Goal: Transaction & Acquisition: Purchase product/service

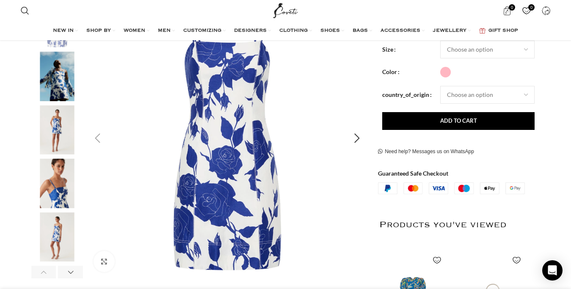
scroll to position [130, 0]
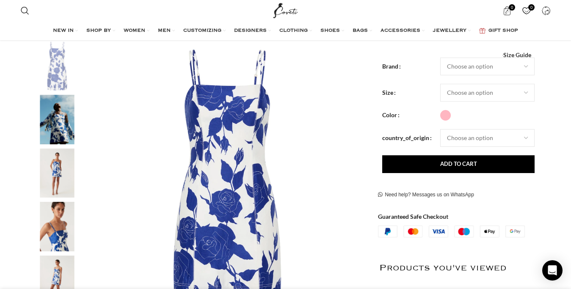
click at [53, 178] on img "3 / 6" at bounding box center [57, 174] width 52 height 50
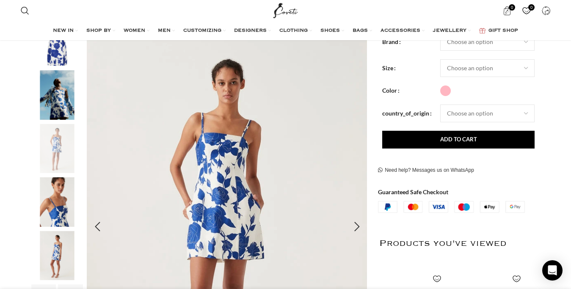
scroll to position [173, 0]
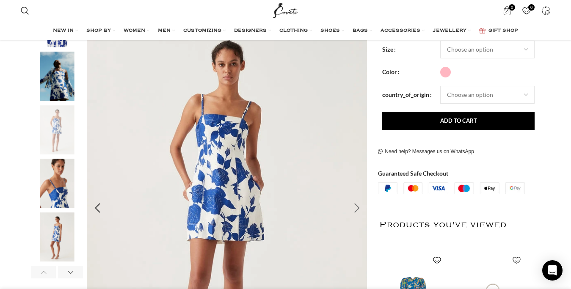
click at [355, 208] on div "Next slide" at bounding box center [356, 208] width 21 height 21
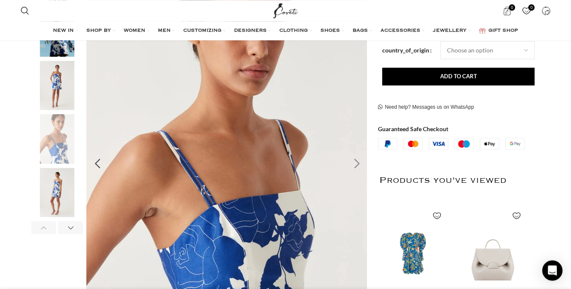
scroll to position [216, 0]
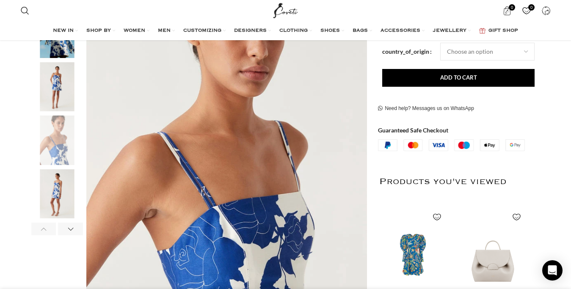
click at [57, 191] on img "5 / 6" at bounding box center [57, 194] width 52 height 50
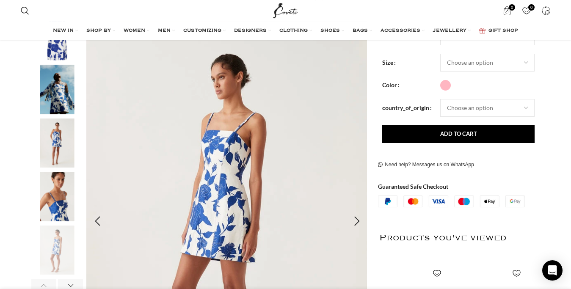
scroll to position [173, 0]
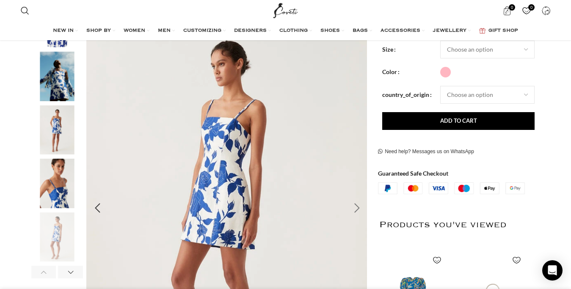
click at [359, 205] on div "Next slide" at bounding box center [356, 208] width 21 height 21
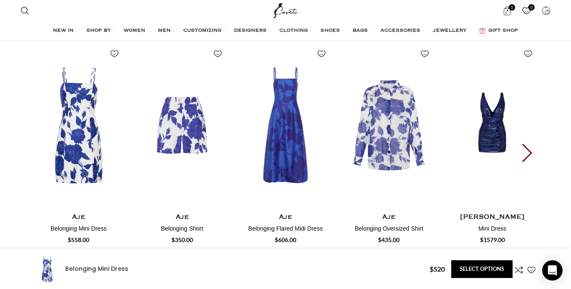
scroll to position [0, 89]
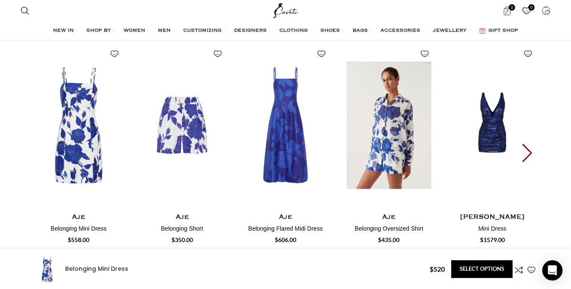
click at [371, 133] on img "4 / 30" at bounding box center [389, 125] width 94 height 174
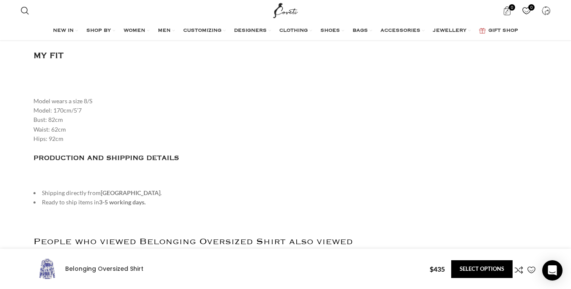
scroll to position [0, 89]
